Goal: Transaction & Acquisition: Subscribe to service/newsletter

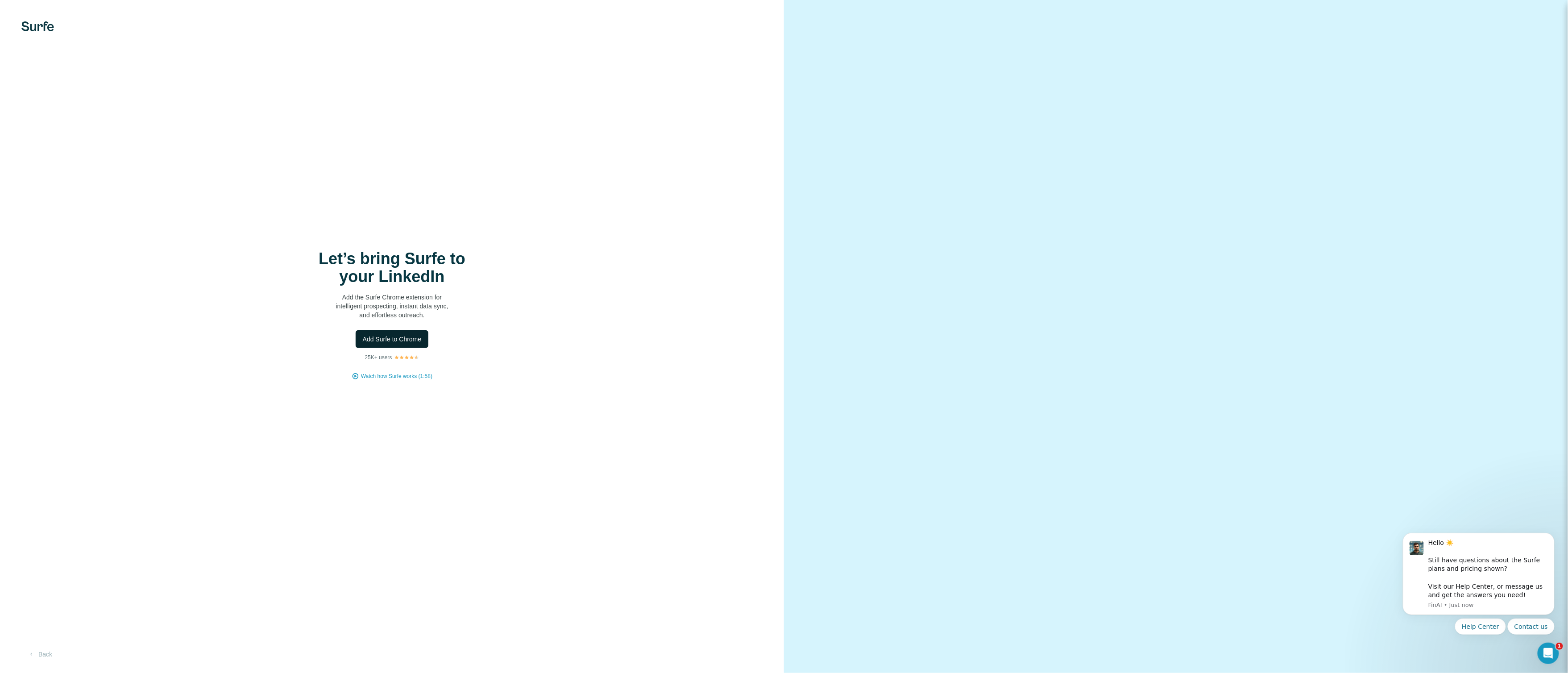
click at [391, 348] on button "Add Surfe to Chrome" at bounding box center [392, 339] width 73 height 18
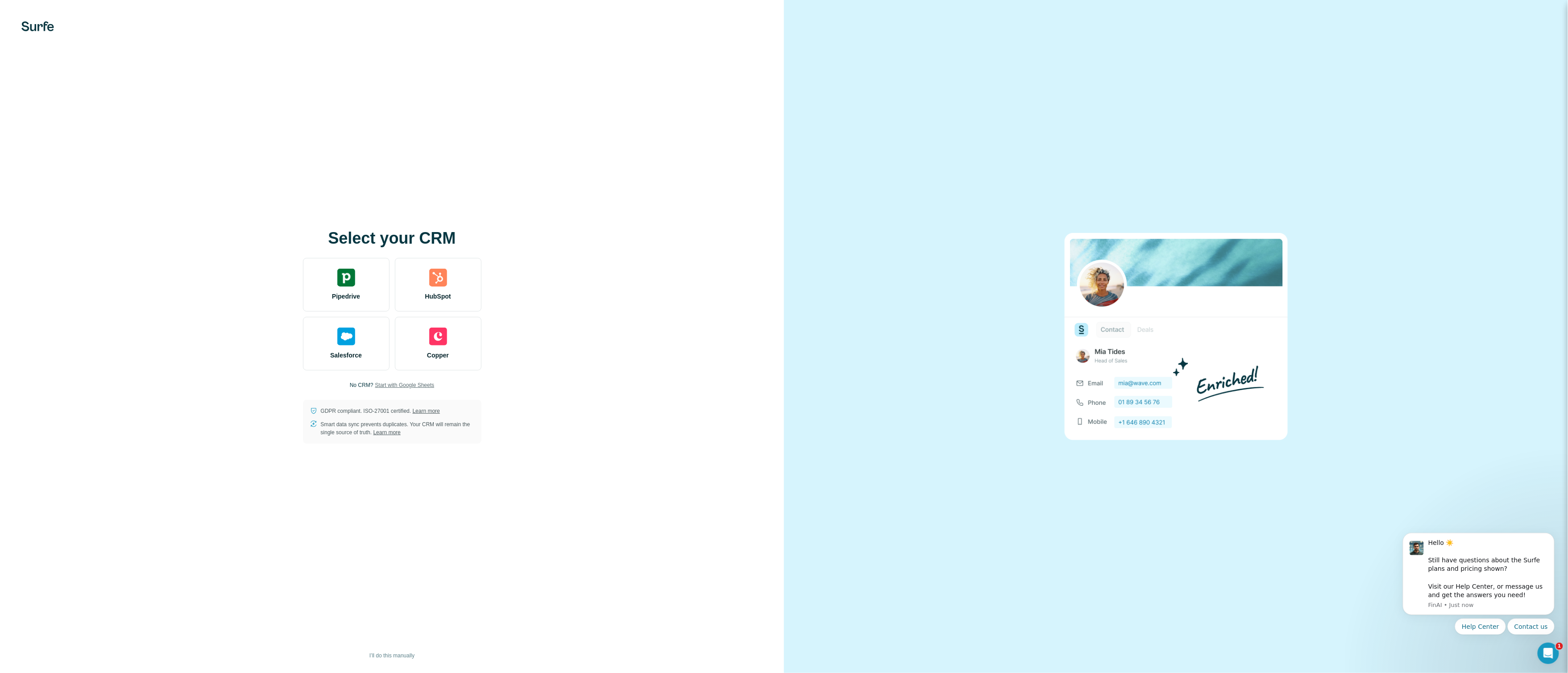
click at [417, 389] on span "Start with Google Sheets" at bounding box center [404, 385] width 60 height 8
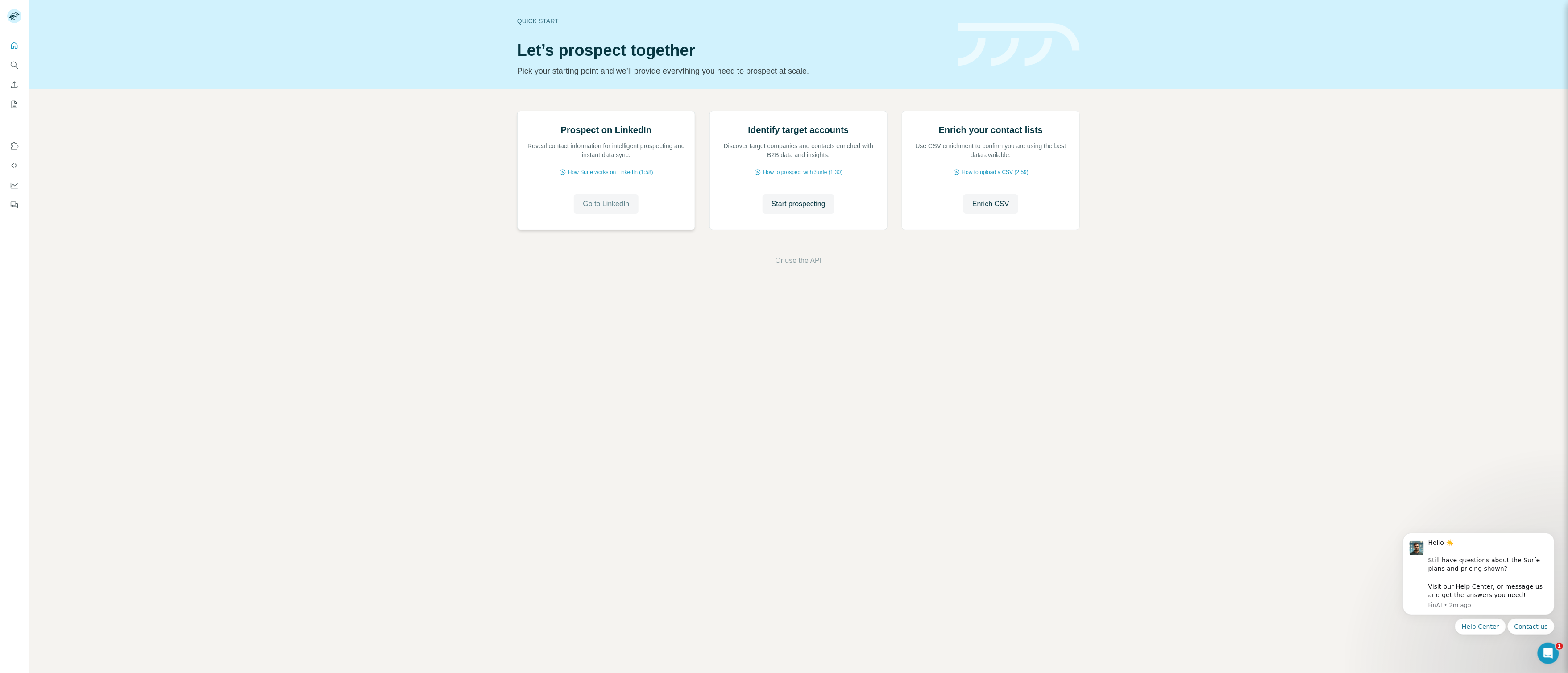
click at [610, 209] on span "Go to LinkedIn" at bounding box center [605, 204] width 46 height 11
